Goal: Task Accomplishment & Management: Manage account settings

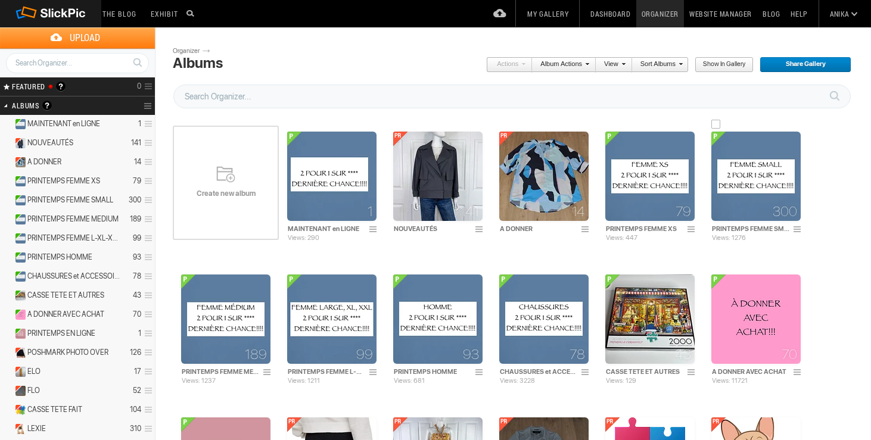
click at [736, 170] on img at bounding box center [755, 176] width 89 height 89
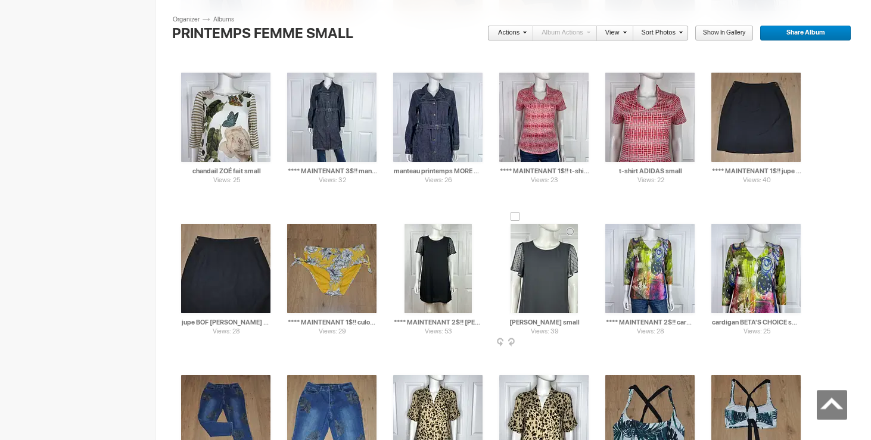
scroll to position [6587, 0]
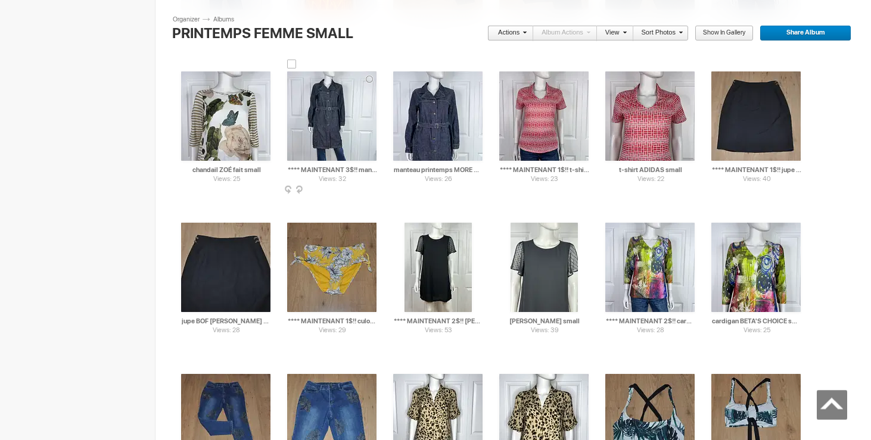
click at [294, 65] on div at bounding box center [292, 65] width 10 height 10
click at [396, 67] on div at bounding box center [398, 65] width 10 height 10
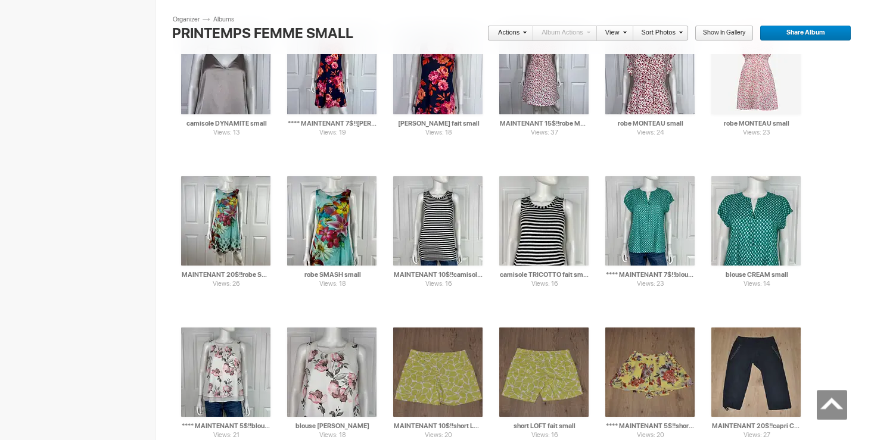
scroll to position [0, 0]
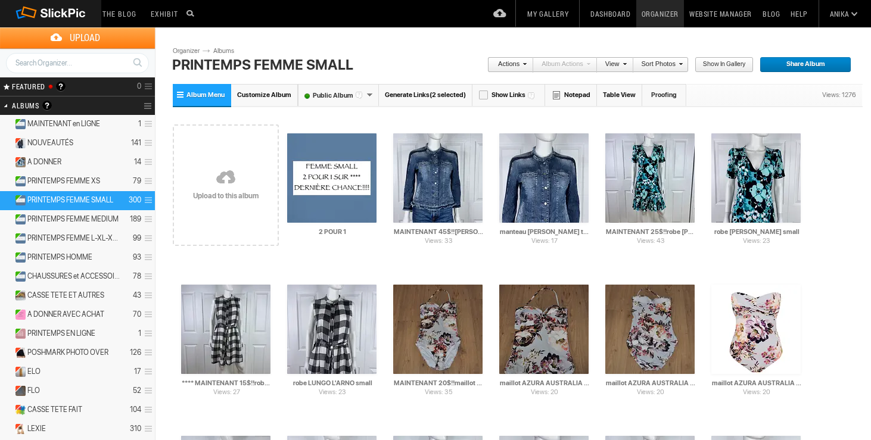
click at [521, 70] on link "Actions" at bounding box center [506, 64] width 39 height 15
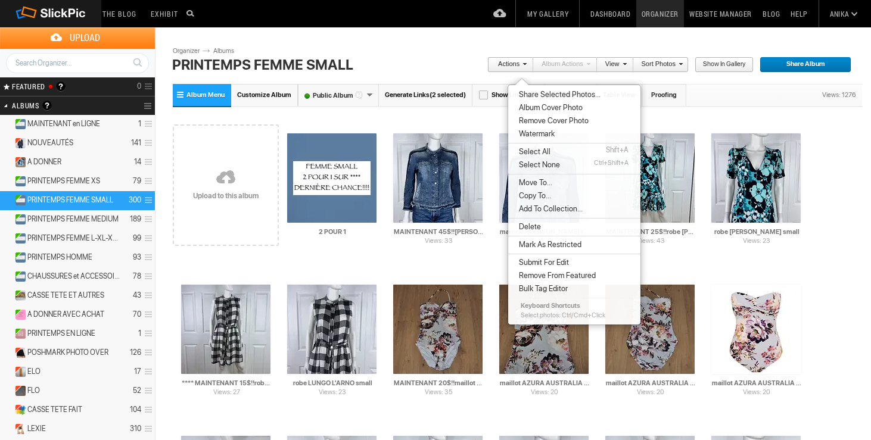
click at [553, 230] on li "Delete" at bounding box center [574, 226] width 132 height 13
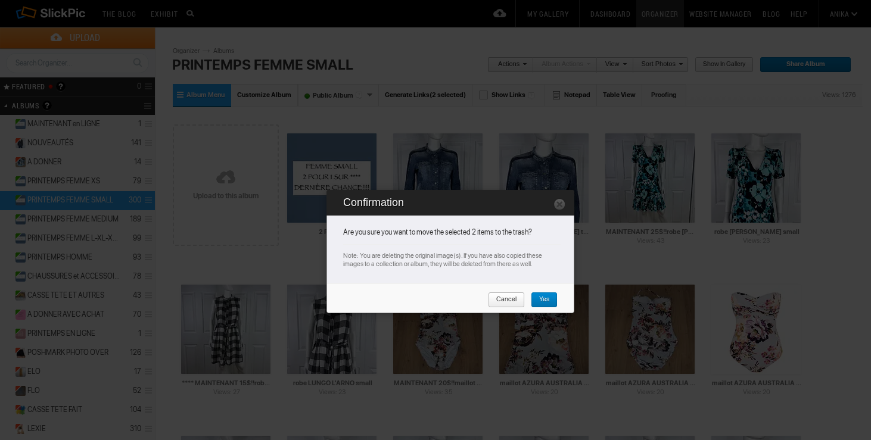
click at [543, 300] on span "Yes" at bounding box center [540, 300] width 18 height 15
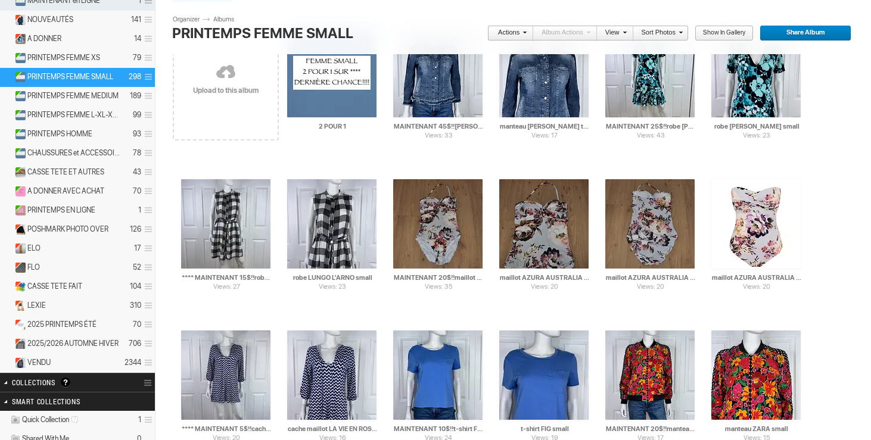
scroll to position [133, 0]
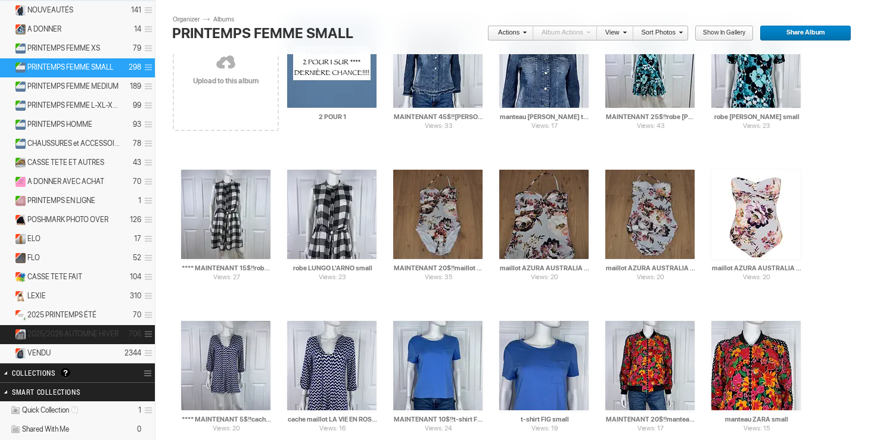
click at [85, 335] on span "2025/2026 AUTOMNE HIVER" at bounding box center [72, 334] width 91 height 10
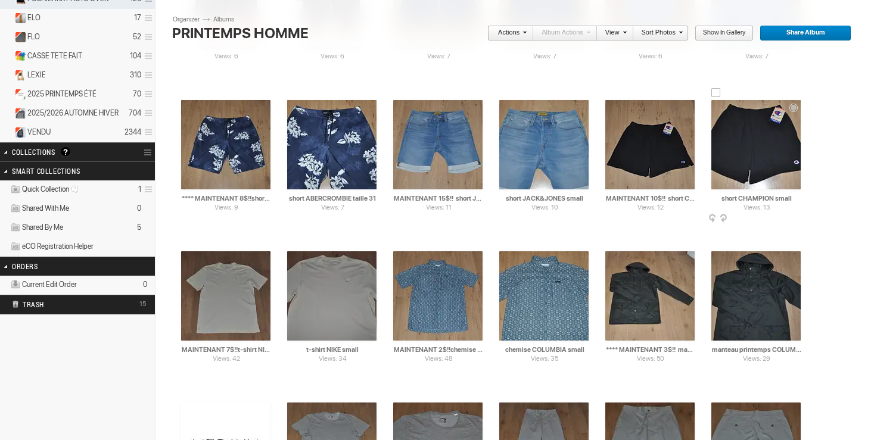
scroll to position [363, 0]
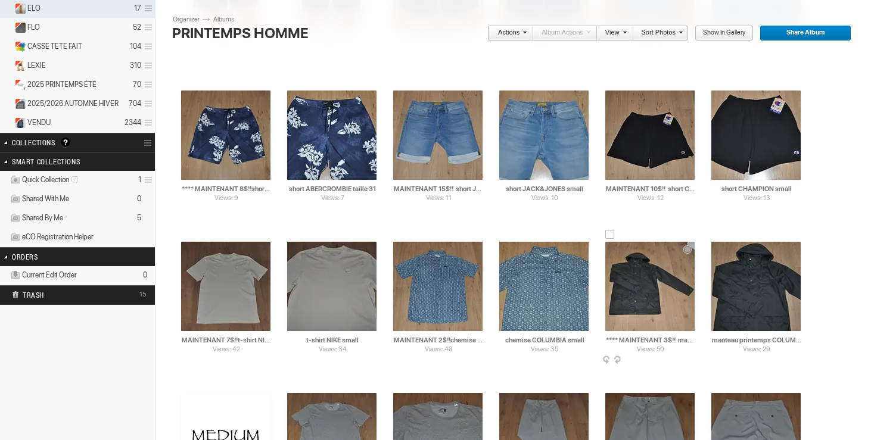
click at [612, 237] on div at bounding box center [610, 235] width 10 height 10
click at [717, 235] on div at bounding box center [716, 235] width 10 height 10
click at [502, 35] on link "Actions" at bounding box center [506, 33] width 39 height 15
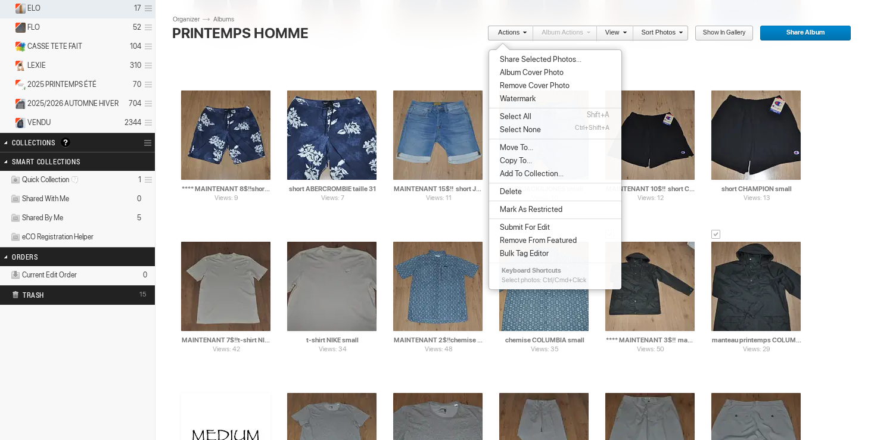
click at [540, 141] on li "Move To..." at bounding box center [555, 147] width 132 height 13
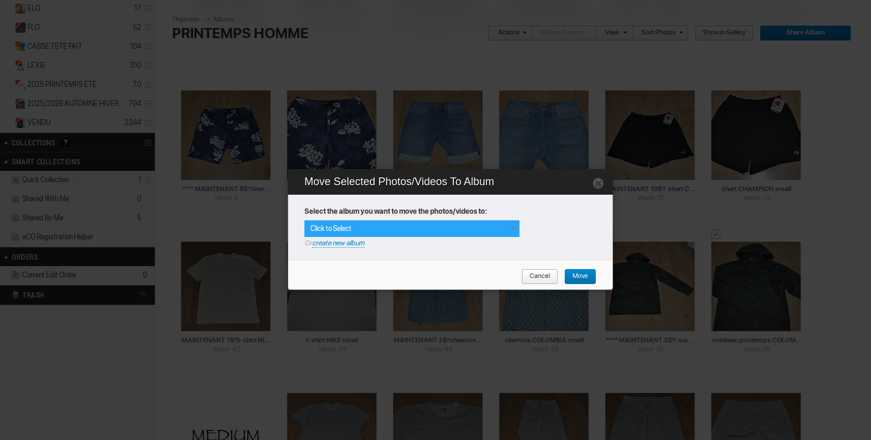
click at [512, 228] on span at bounding box center [513, 229] width 10 height 10
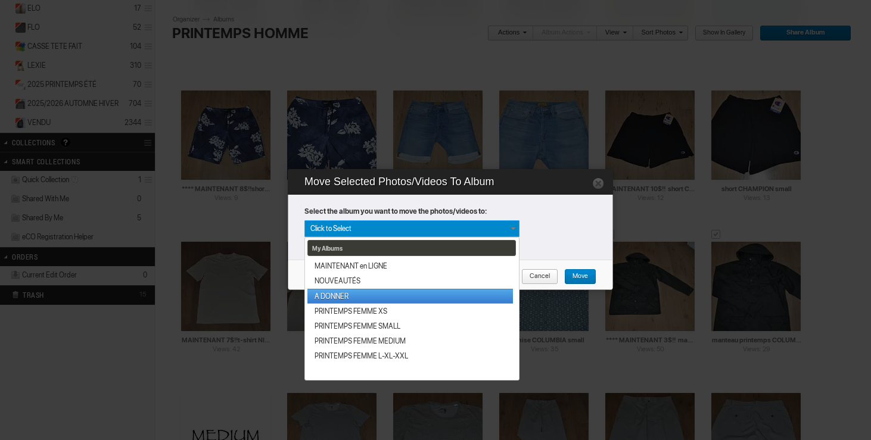
click at [416, 295] on link "A DONNER" at bounding box center [410, 296] width 206 height 15
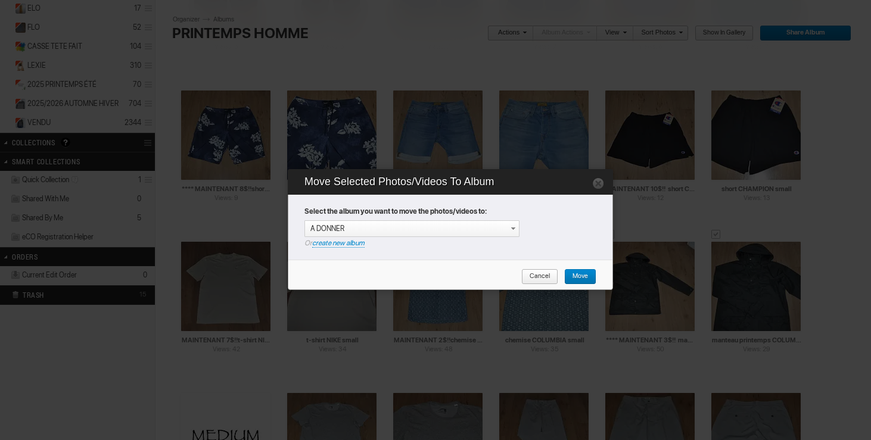
click at [580, 276] on span "Move" at bounding box center [576, 276] width 24 height 15
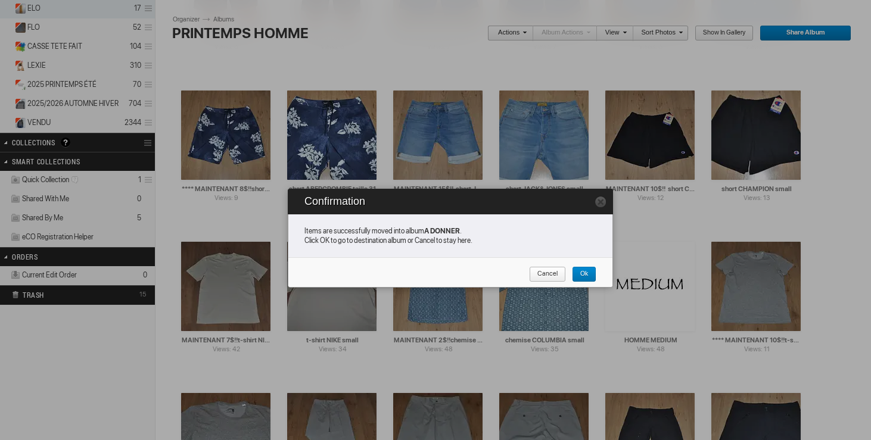
click at [546, 272] on span "Cancel" at bounding box center [543, 274] width 29 height 15
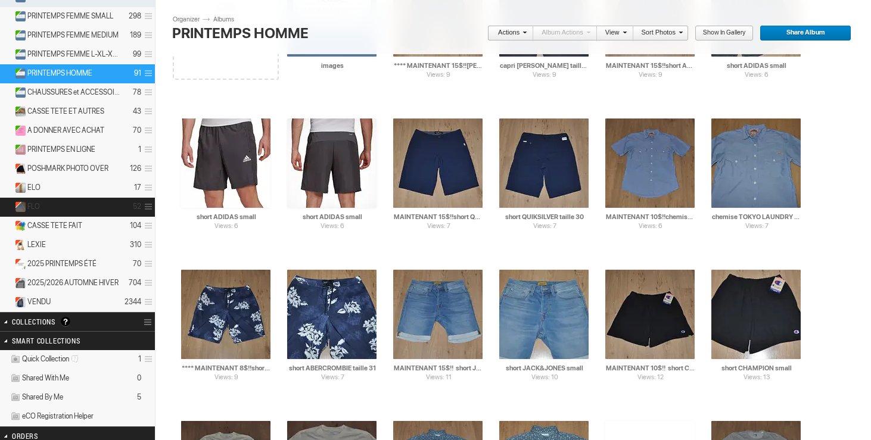
scroll to position [219, 0]
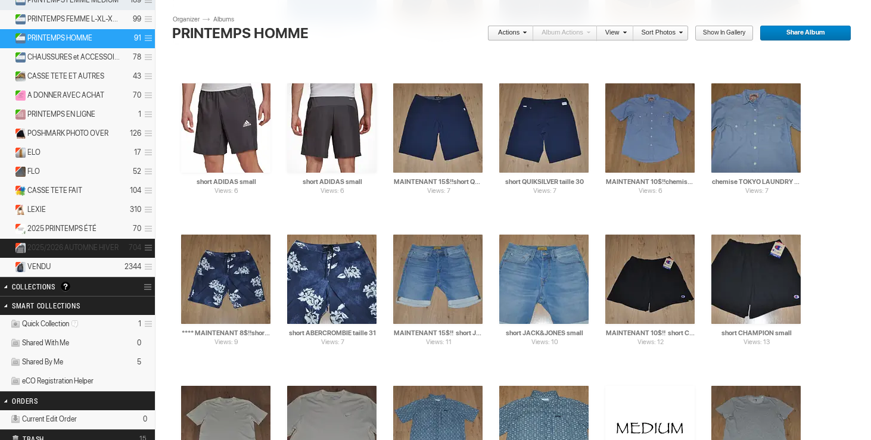
click at [46, 247] on span "2025/2026 AUTOMNE HIVER" at bounding box center [72, 248] width 91 height 10
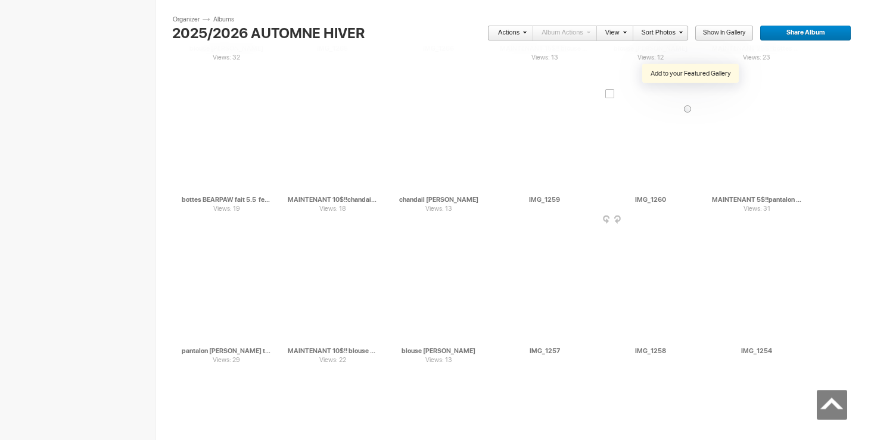
scroll to position [8328, 0]
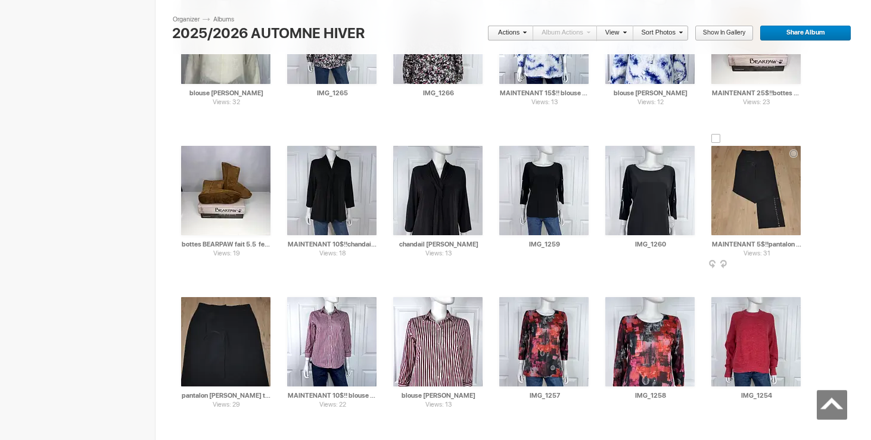
click at [714, 136] on div at bounding box center [716, 139] width 10 height 10
click at [183, 293] on div at bounding box center [186, 290] width 10 height 10
click at [515, 28] on link "Actions" at bounding box center [506, 33] width 39 height 15
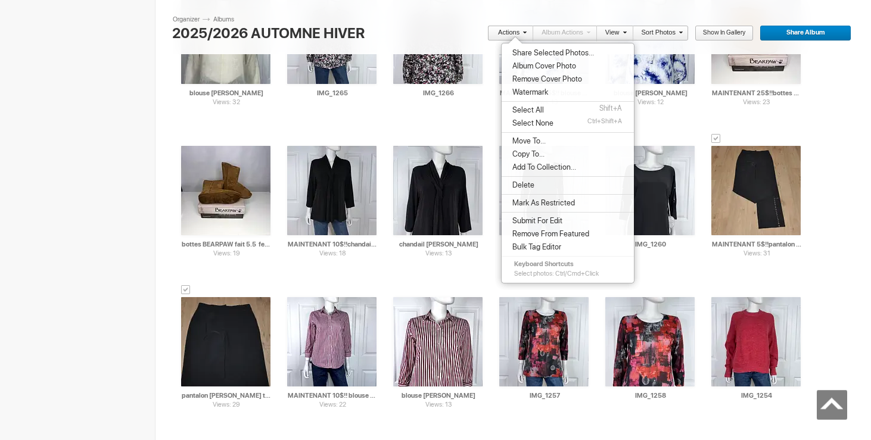
click at [527, 185] on span "Delete" at bounding box center [522, 186] width 26 height 10
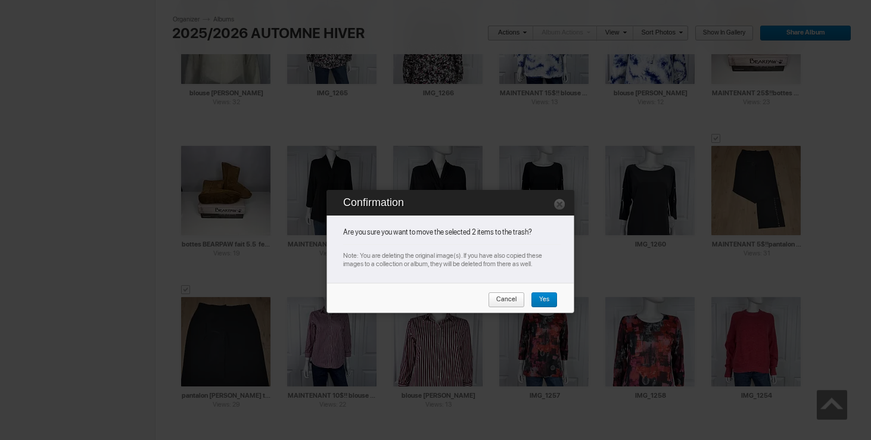
click at [539, 302] on span "Yes" at bounding box center [540, 300] width 18 height 15
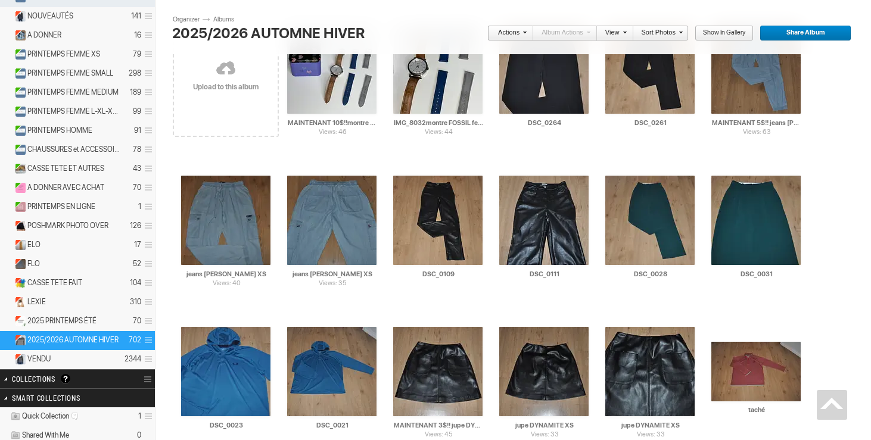
scroll to position [0, 0]
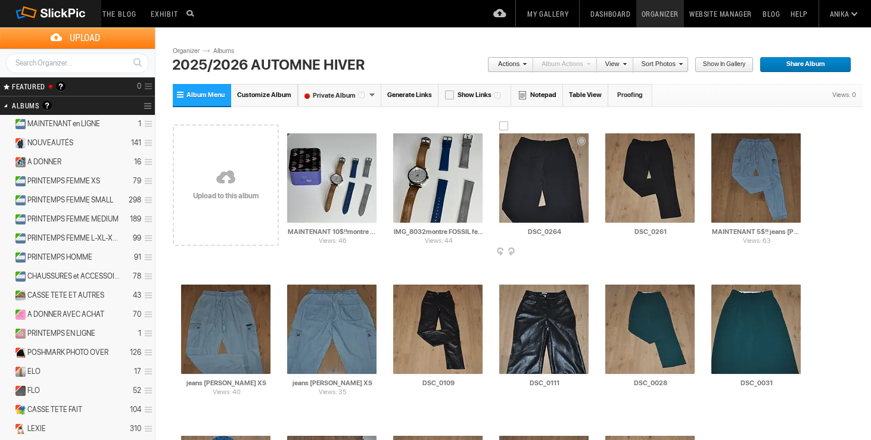
click at [559, 192] on img at bounding box center [543, 177] width 89 height 89
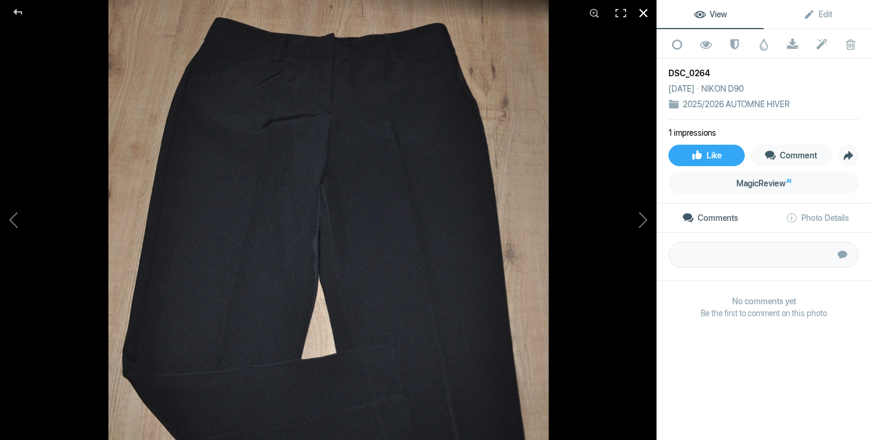
click at [646, 11] on div at bounding box center [643, 13] width 26 height 26
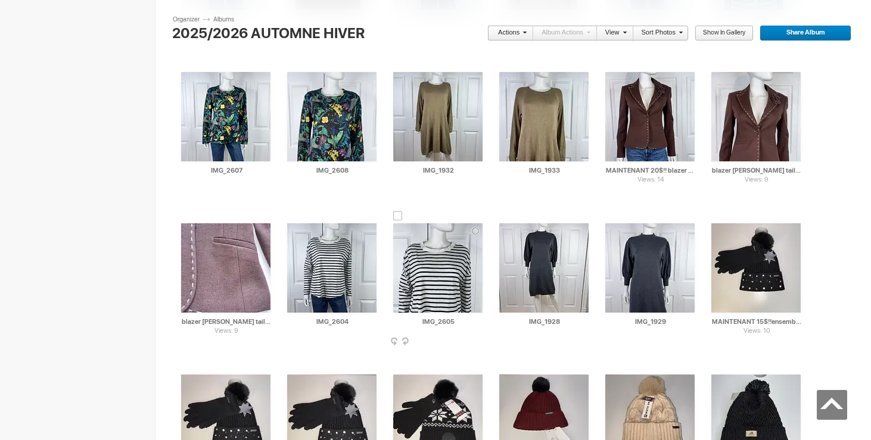
scroll to position [10363, 0]
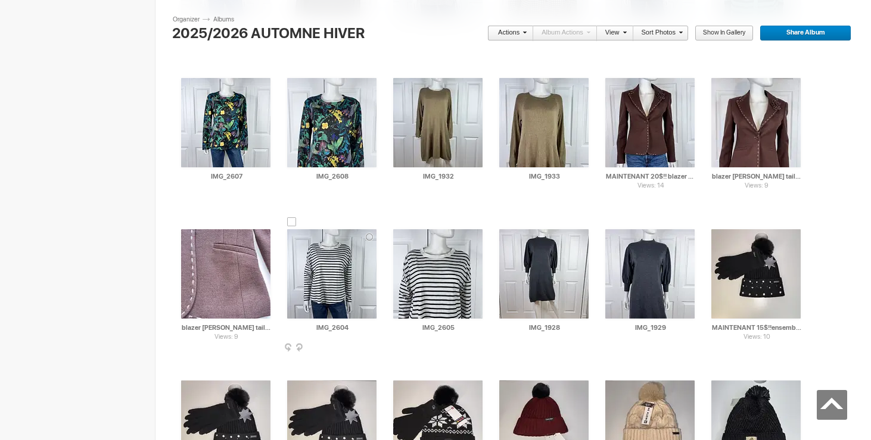
click at [312, 258] on img at bounding box center [331, 273] width 89 height 89
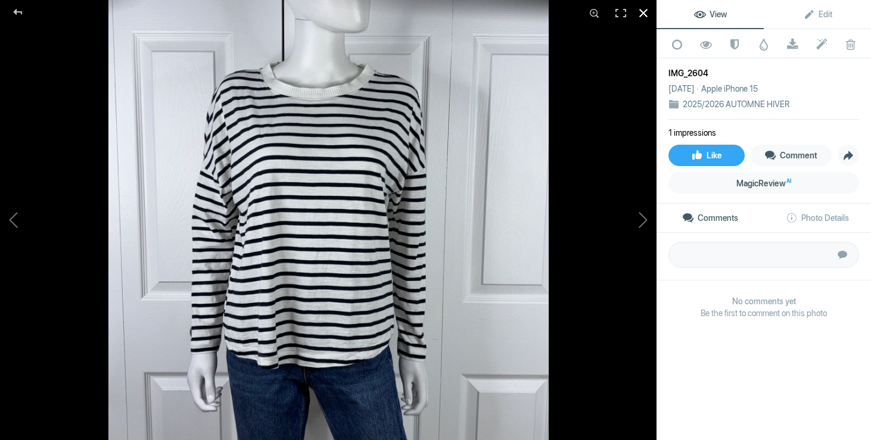
click at [646, 12] on div at bounding box center [643, 13] width 26 height 26
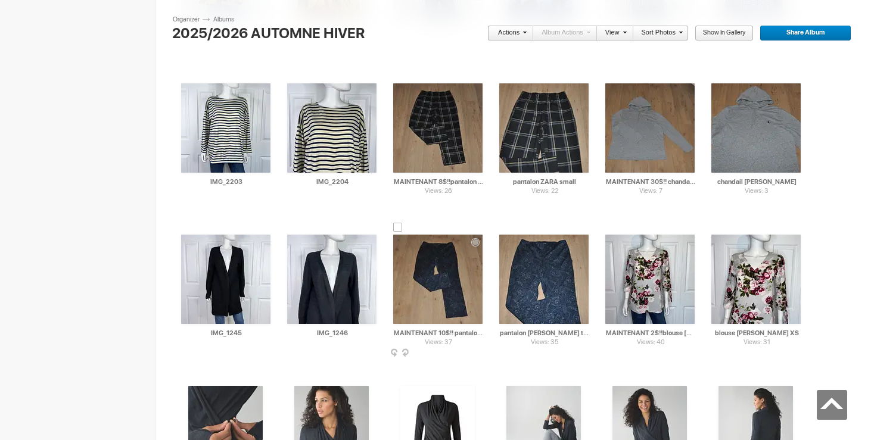
scroll to position [4602, 0]
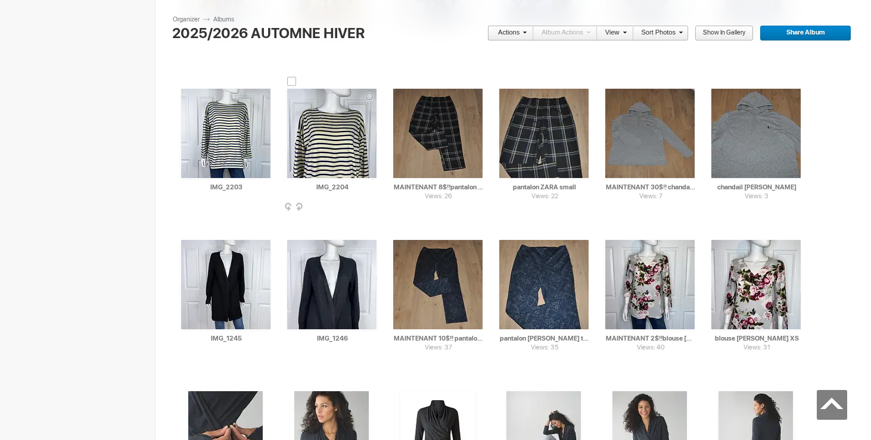
click at [341, 146] on img at bounding box center [331, 133] width 89 height 89
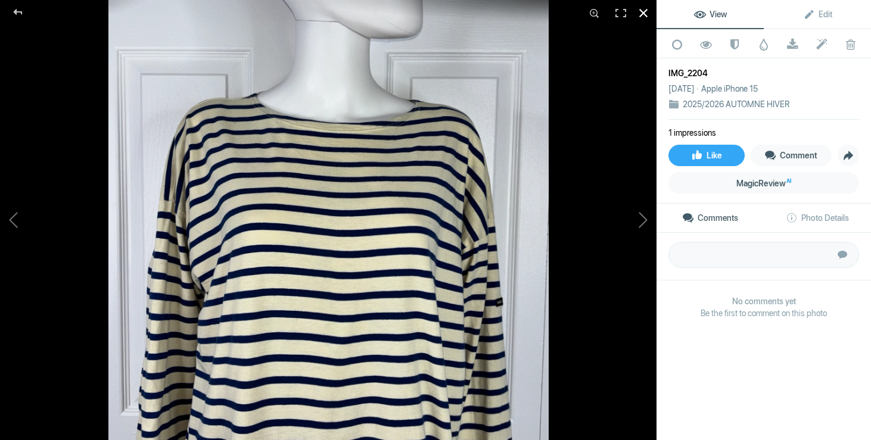
click at [646, 15] on div at bounding box center [643, 13] width 26 height 26
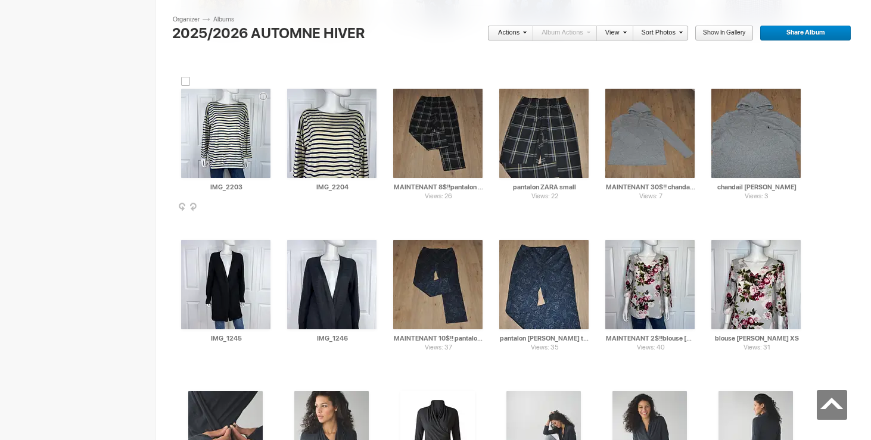
click at [219, 135] on img at bounding box center [225, 133] width 89 height 89
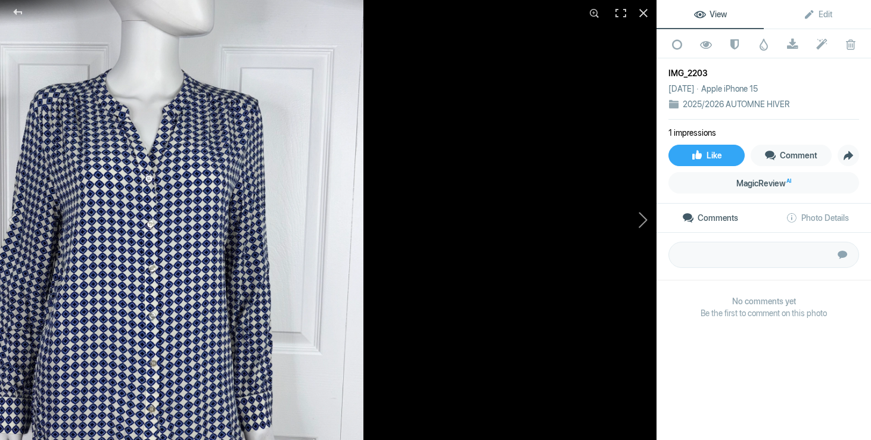
click at [636, 216] on button at bounding box center [611, 220] width 89 height 158
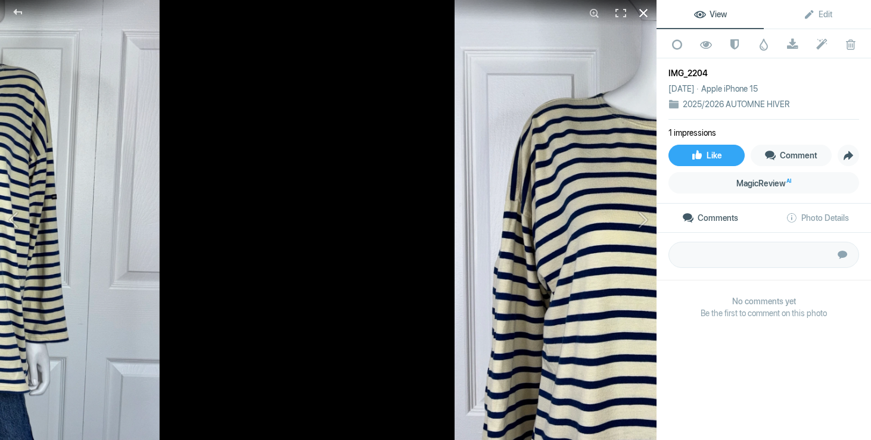
click at [645, 11] on div at bounding box center [643, 13] width 26 height 26
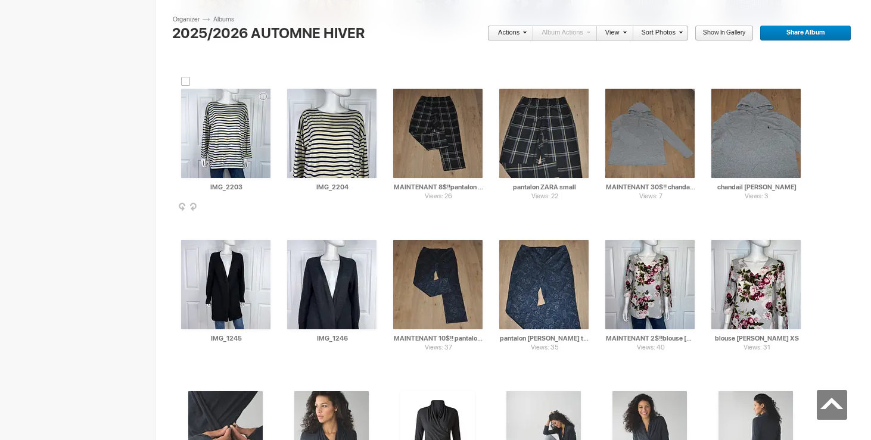
click at [186, 78] on div at bounding box center [186, 82] width 10 height 10
click at [289, 81] on div at bounding box center [292, 82] width 10 height 10
click at [515, 33] on link "Actions" at bounding box center [506, 33] width 39 height 15
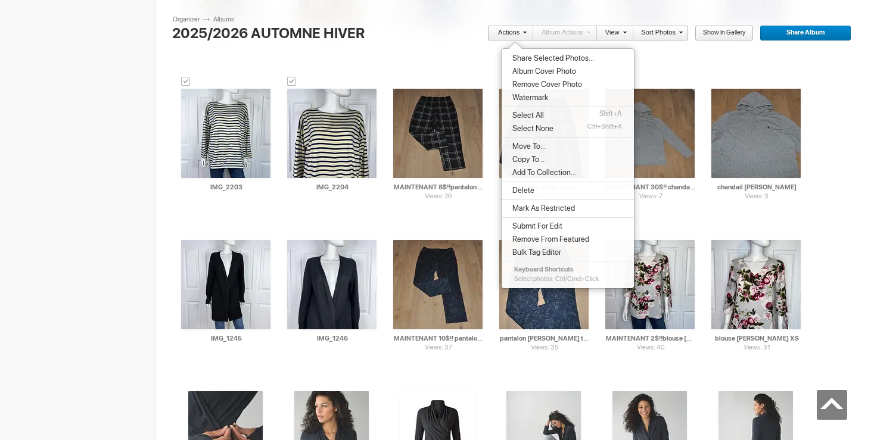
click at [541, 148] on span "Move To..." at bounding box center [527, 147] width 37 height 10
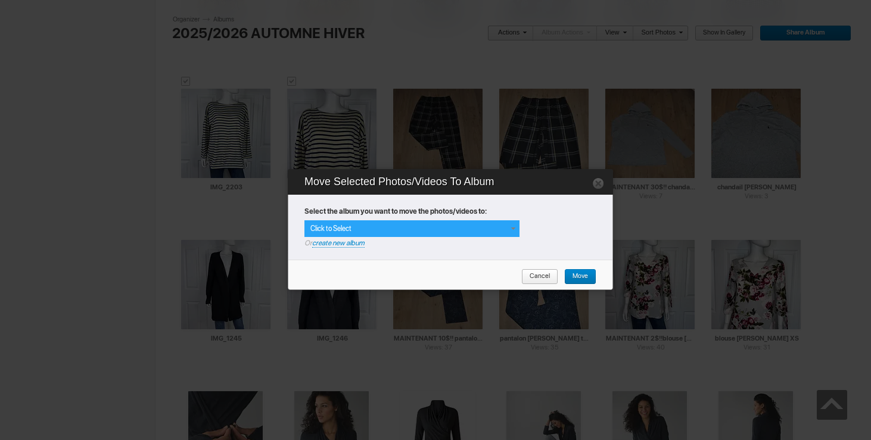
click at [509, 224] on span at bounding box center [513, 229] width 10 height 10
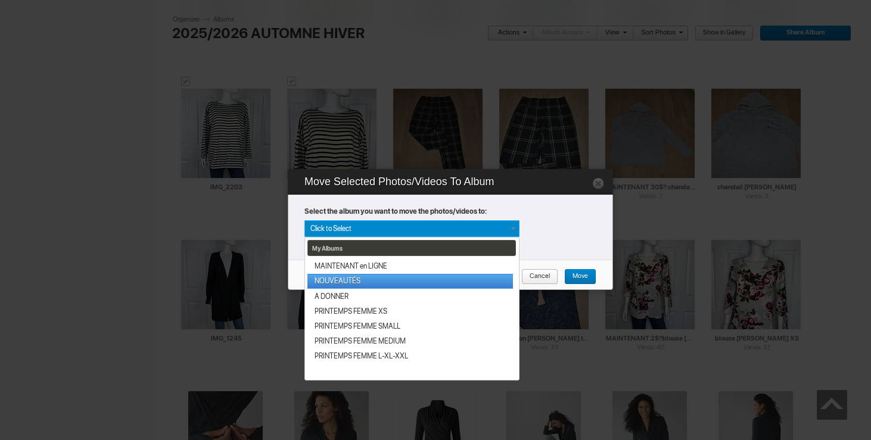
click at [349, 284] on link "NOUVEAUTÉS" at bounding box center [410, 281] width 206 height 15
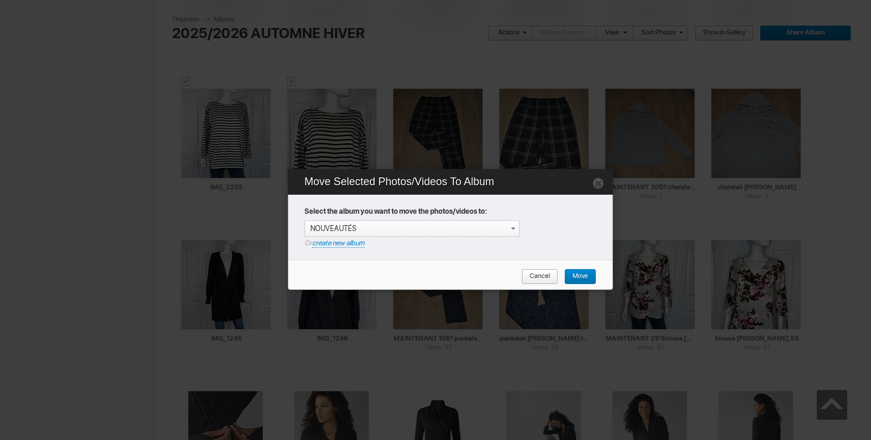
click at [583, 272] on span "Move" at bounding box center [576, 276] width 24 height 15
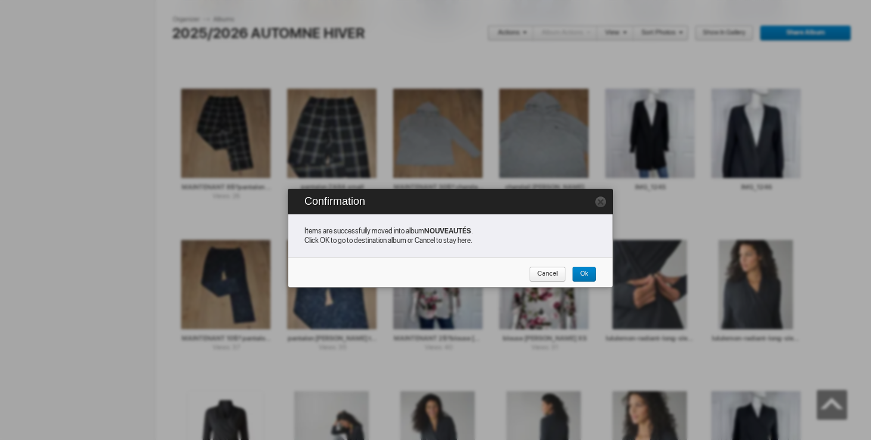
click at [588, 272] on link "Ok" at bounding box center [584, 274] width 24 height 15
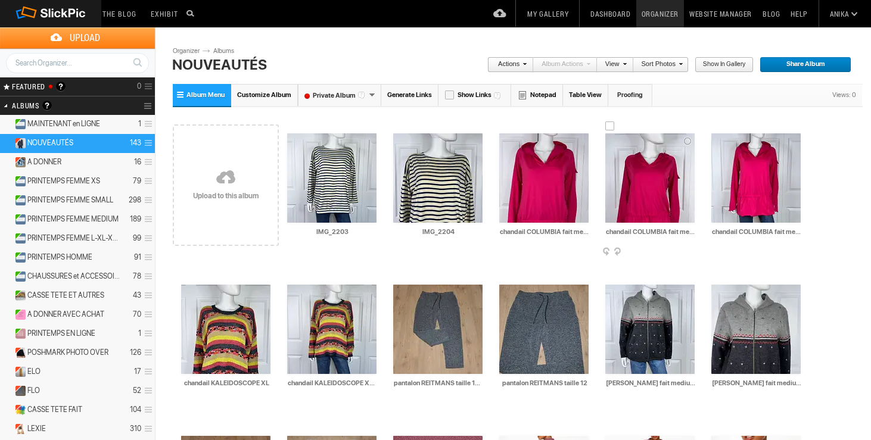
click at [691, 248] on span at bounding box center [694, 253] width 12 height 10
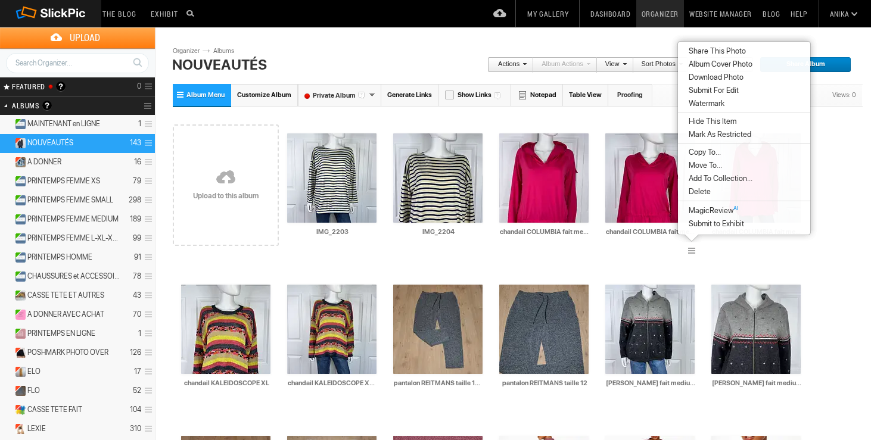
click at [697, 194] on span "Delete" at bounding box center [698, 192] width 26 height 10
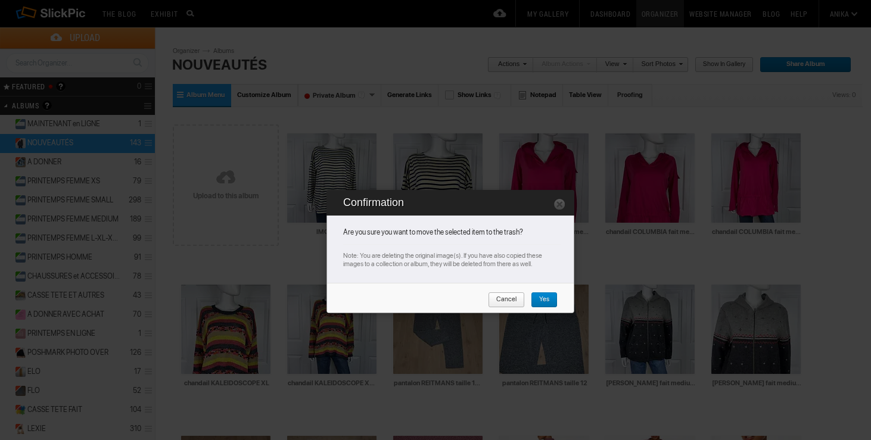
click at [543, 300] on span "Yes" at bounding box center [540, 300] width 18 height 15
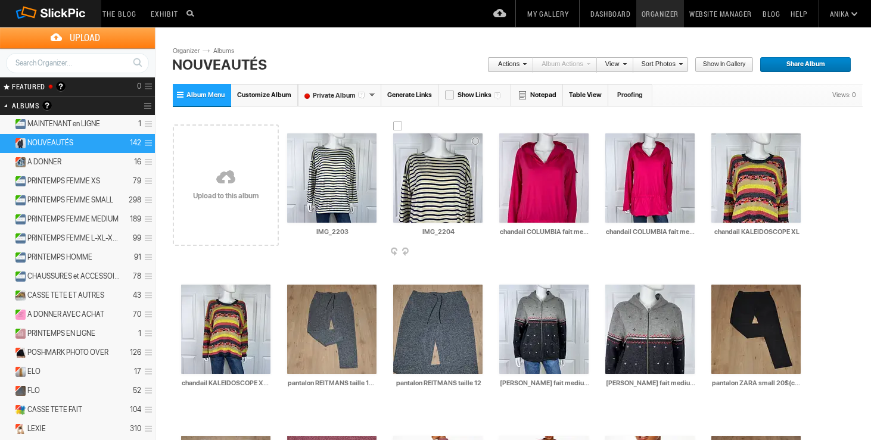
click at [446, 193] on img at bounding box center [437, 177] width 89 height 89
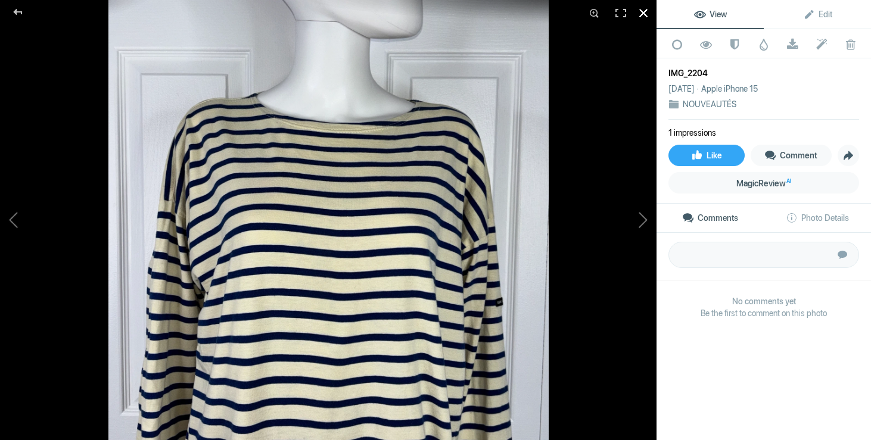
click at [643, 10] on div at bounding box center [643, 13] width 26 height 26
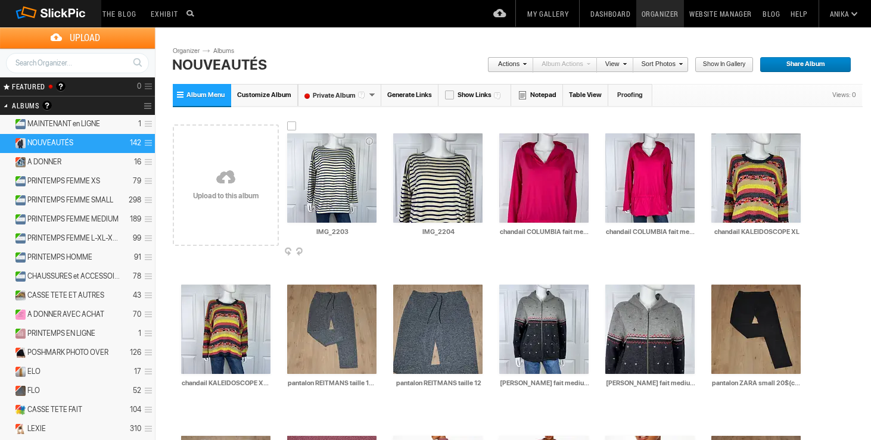
click at [294, 126] on div at bounding box center [292, 127] width 10 height 10
click at [396, 125] on div at bounding box center [398, 127] width 10 height 10
click at [522, 65] on span at bounding box center [523, 63] width 7 height 7
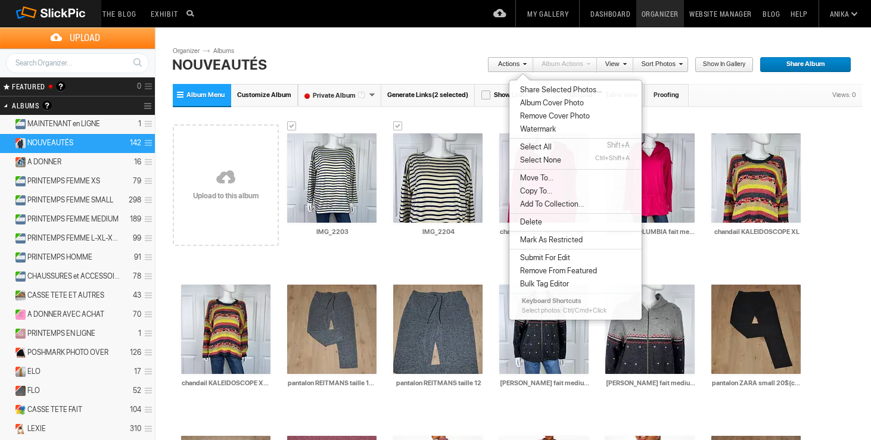
click at [544, 222] on li "Delete" at bounding box center [575, 222] width 132 height 13
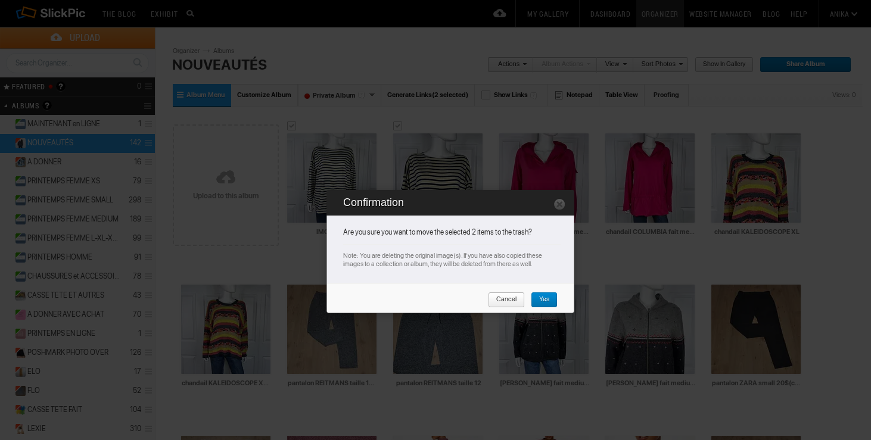
click at [546, 298] on span "Yes" at bounding box center [540, 300] width 18 height 15
